Goal: Navigation & Orientation: Find specific page/section

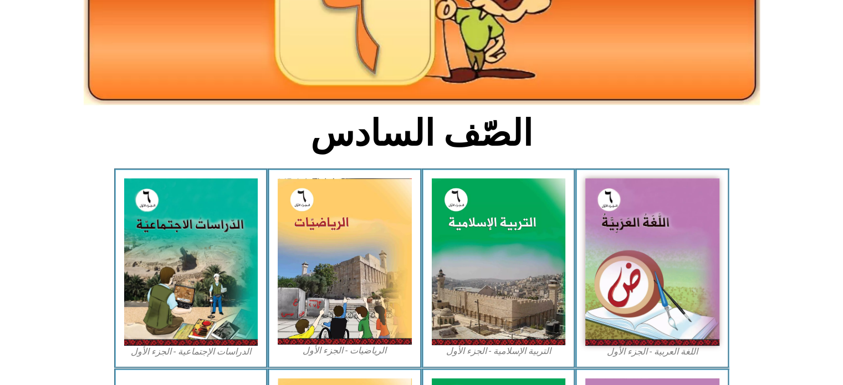
scroll to position [177, 0]
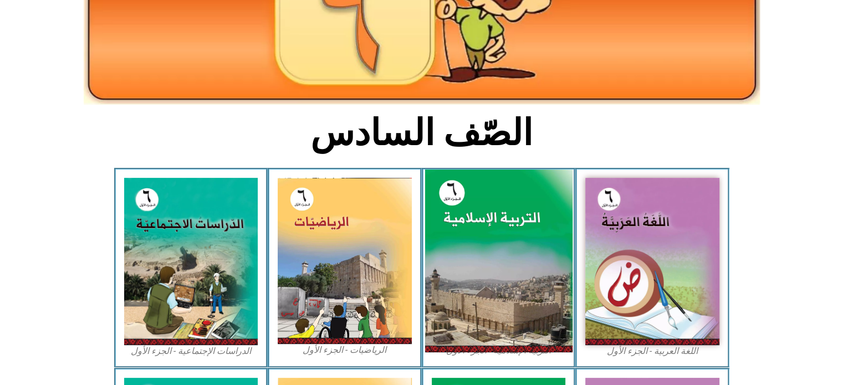
click at [469, 194] on img at bounding box center [497, 261] width 147 height 183
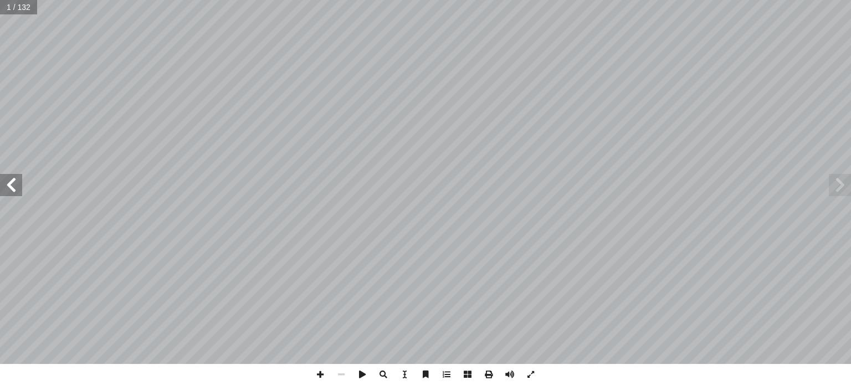
click at [10, 185] on span at bounding box center [11, 185] width 22 height 22
click at [7, 181] on span at bounding box center [11, 185] width 22 height 22
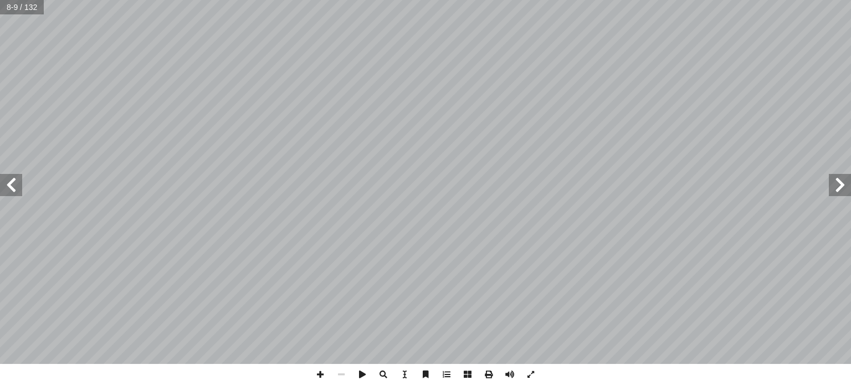
click at [7, 181] on span at bounding box center [11, 185] width 22 height 22
click at [833, 183] on span at bounding box center [840, 185] width 22 height 22
click at [835, 181] on span at bounding box center [840, 185] width 22 height 22
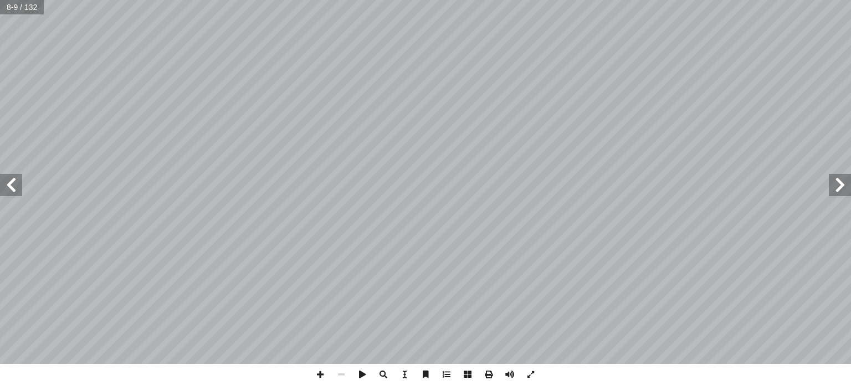
click at [835, 181] on span at bounding box center [840, 185] width 22 height 22
click at [18, 188] on span at bounding box center [11, 185] width 22 height 22
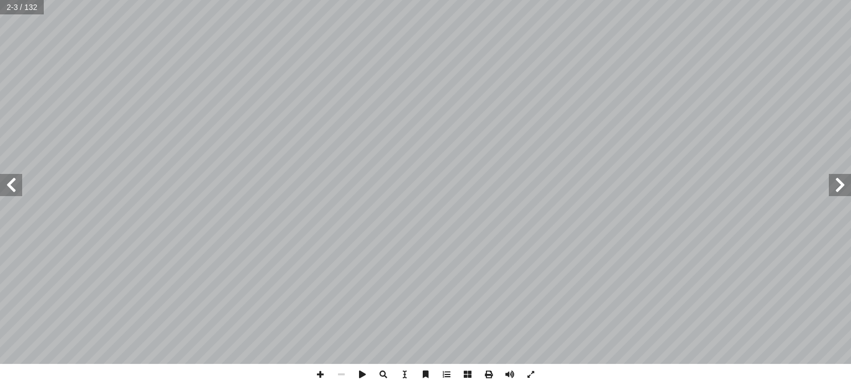
click at [18, 188] on span at bounding box center [11, 185] width 22 height 22
click at [13, 183] on span at bounding box center [11, 185] width 22 height 22
click at [7, 186] on span at bounding box center [11, 185] width 22 height 22
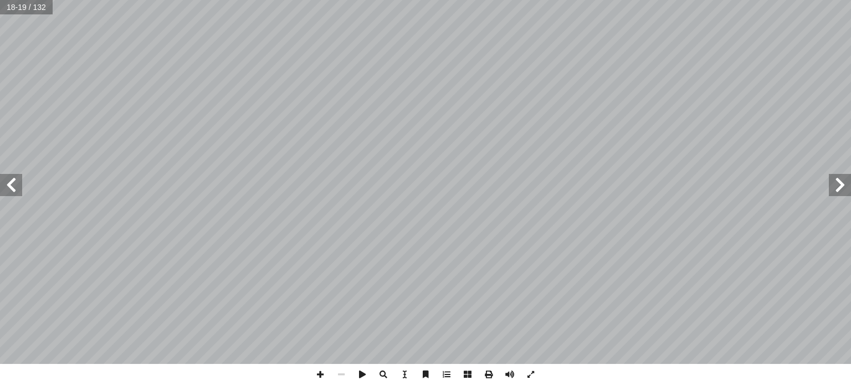
click at [7, 186] on span at bounding box center [11, 185] width 22 height 22
